Goal: Navigation & Orientation: Find specific page/section

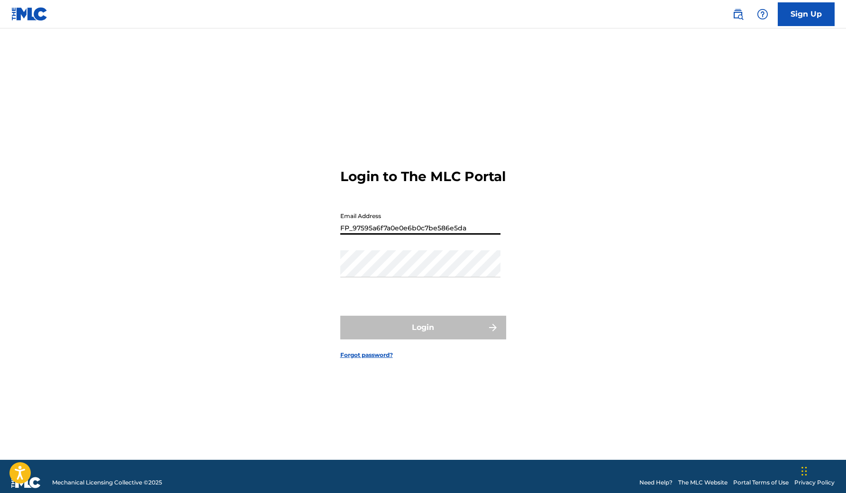
click at [423, 335] on button "Login" at bounding box center [423, 328] width 166 height 24
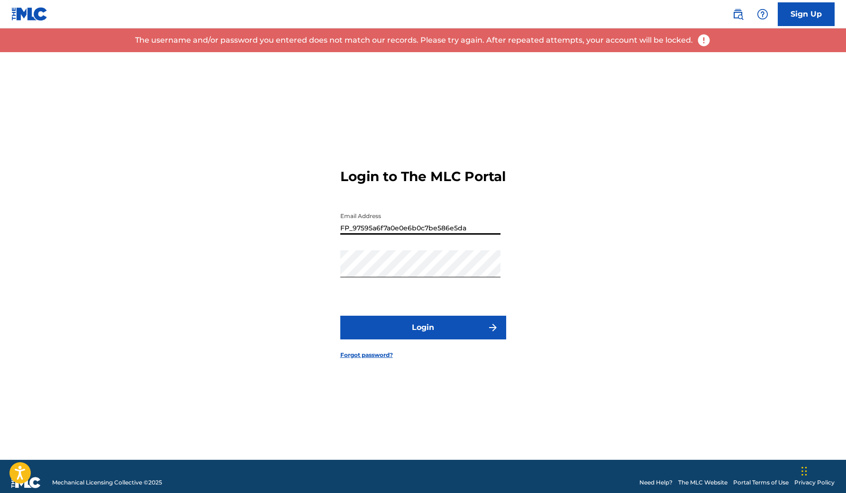
drag, startPoint x: 473, startPoint y: 238, endPoint x: 258, endPoint y: 211, distance: 216.0
click at [258, 211] on div "Login to The MLC Portal Email Address FP_97595a6f7a0e0e6b0c7be586e5da Password …" at bounding box center [424, 256] width 664 height 408
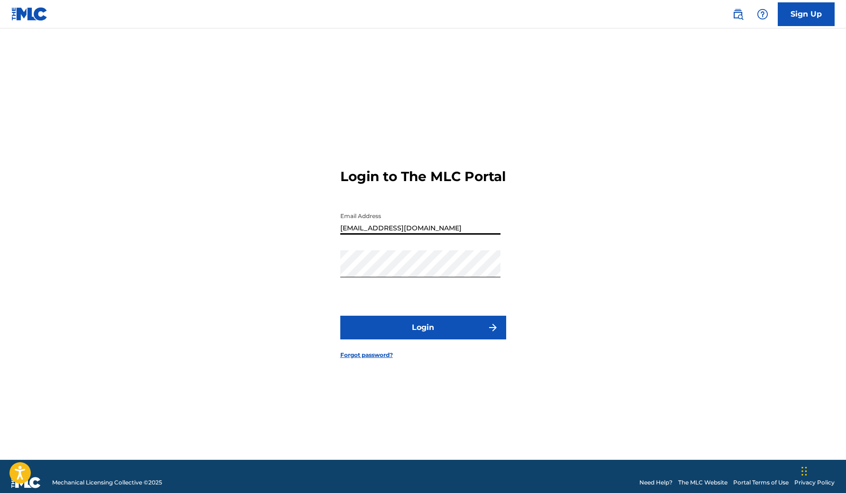
type input "[EMAIL_ADDRESS][DOMAIN_NAME]"
click at [431, 340] on button "Login" at bounding box center [423, 328] width 166 height 24
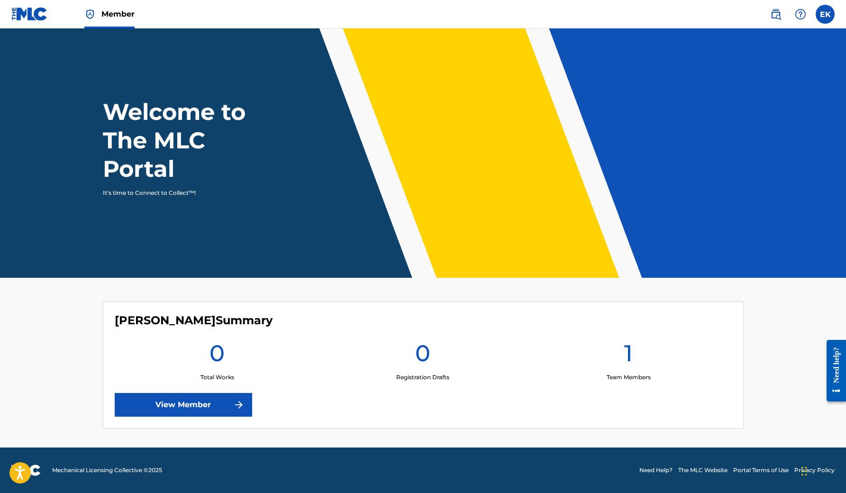
click at [192, 401] on link "View Member" at bounding box center [184, 405] width 138 height 24
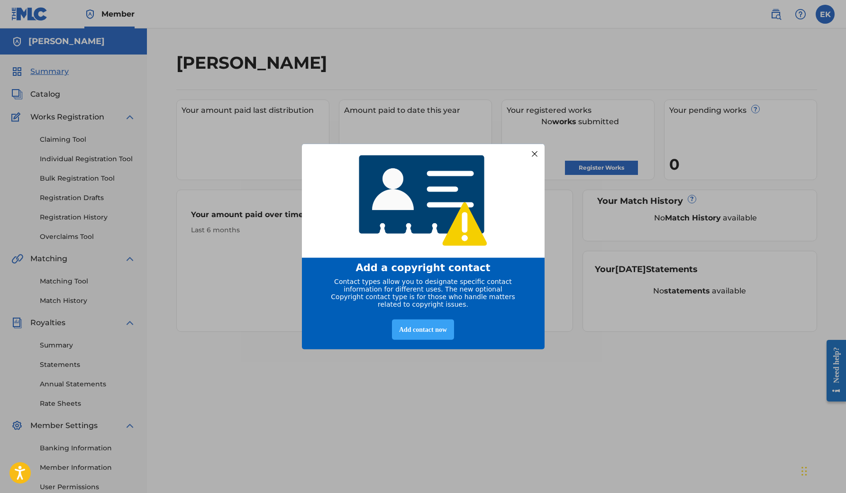
click at [442, 339] on div "Add contact now" at bounding box center [423, 329] width 62 height 20
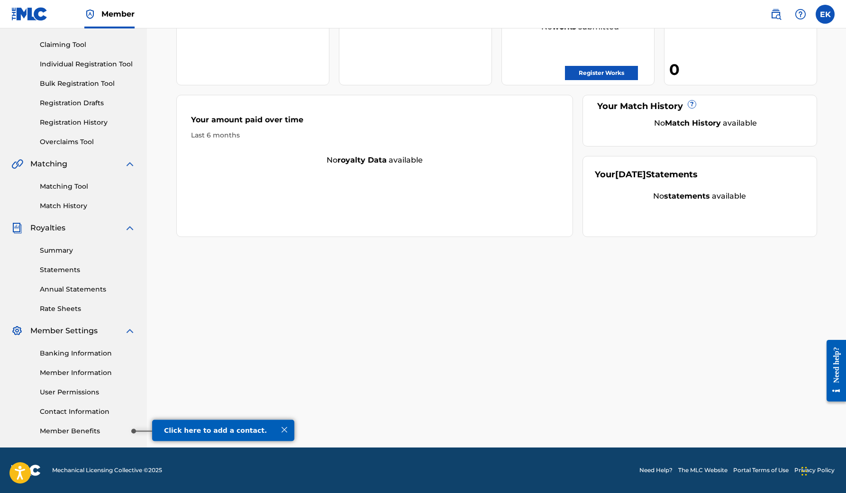
click at [81, 431] on link "Member Benefits" at bounding box center [88, 431] width 96 height 10
